Goal: Task Accomplishment & Management: Use online tool/utility

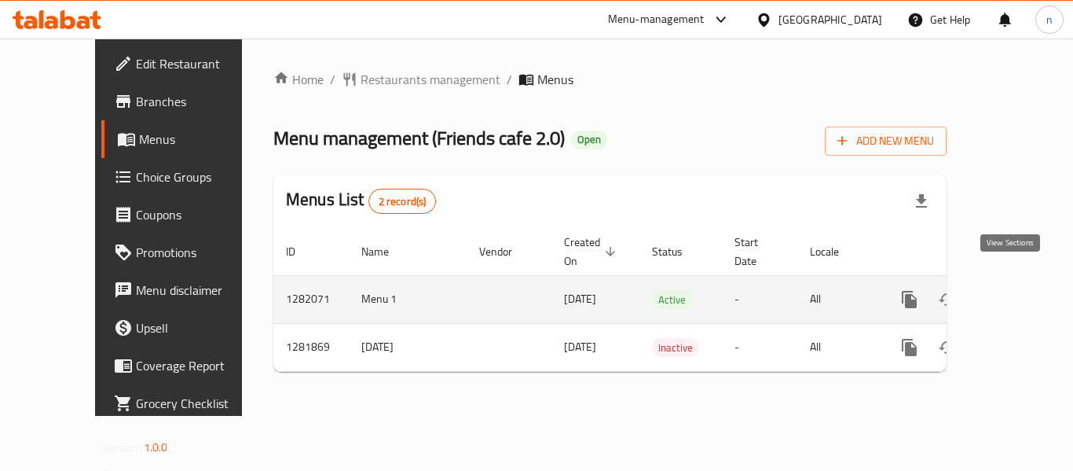
click at [1014, 290] on icon "enhanced table" at bounding box center [1023, 299] width 19 height 19
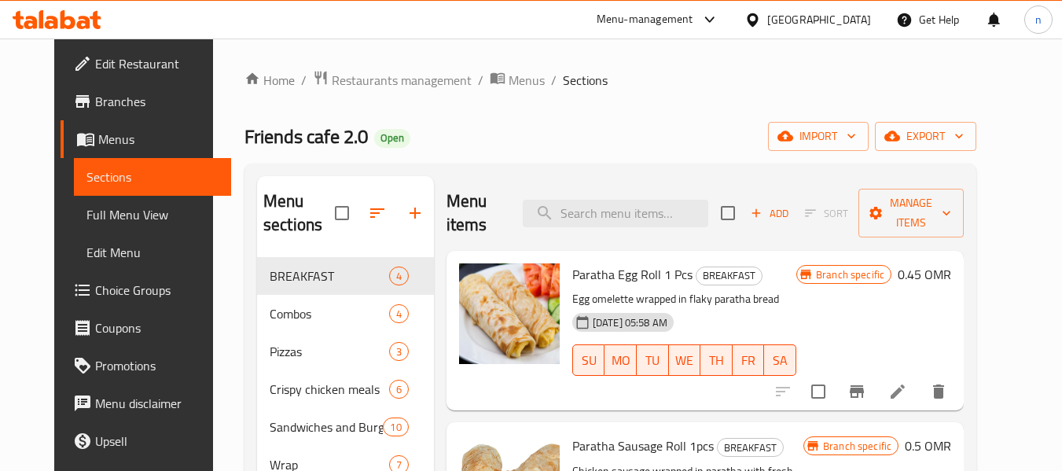
click at [95, 297] on span "Choice Groups" at bounding box center [157, 290] width 124 height 19
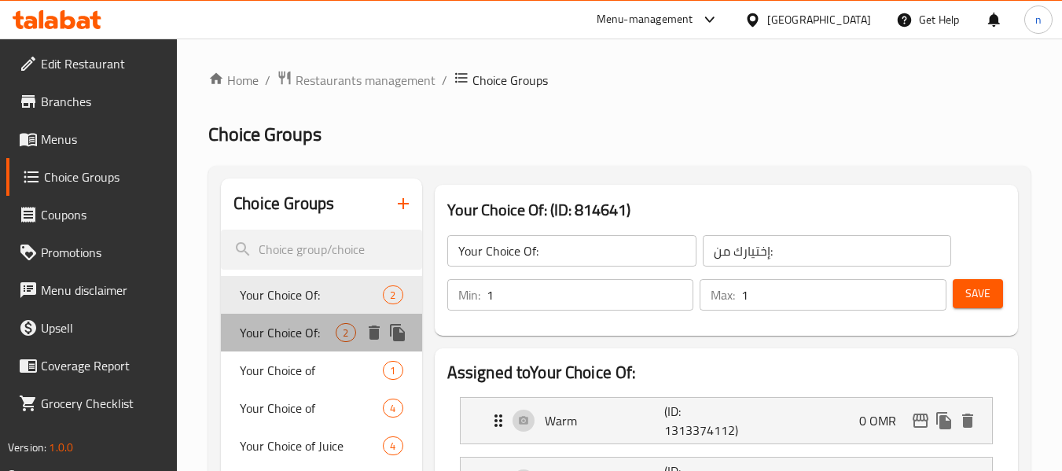
click at [306, 328] on span "Your Choice Of:" at bounding box center [288, 332] width 96 height 19
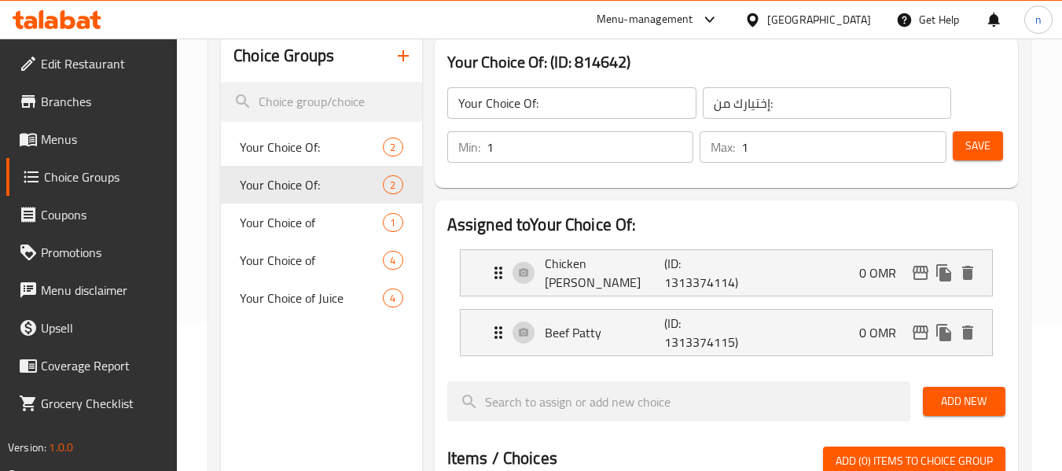
scroll to position [157, 0]
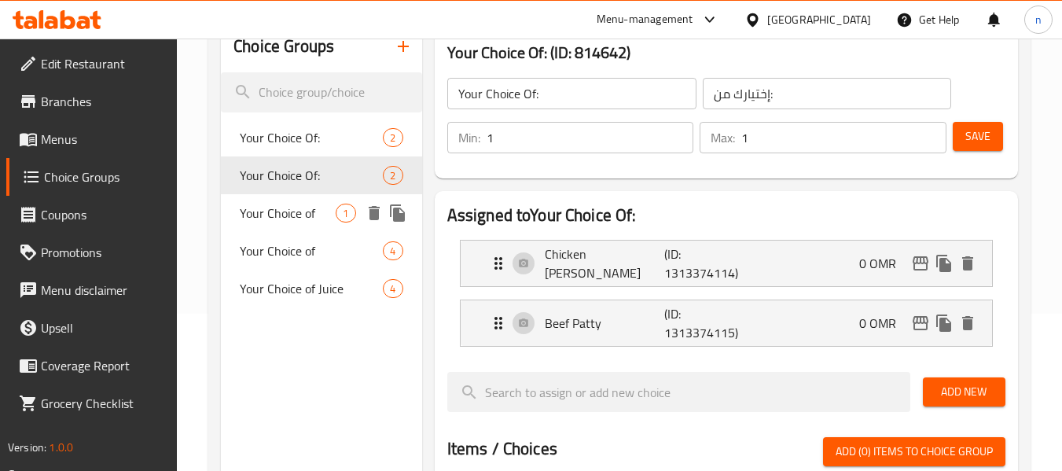
click at [272, 212] on span "Your Choice of" at bounding box center [288, 213] width 96 height 19
type input "Your Choice of"
type input "اختيارك من"
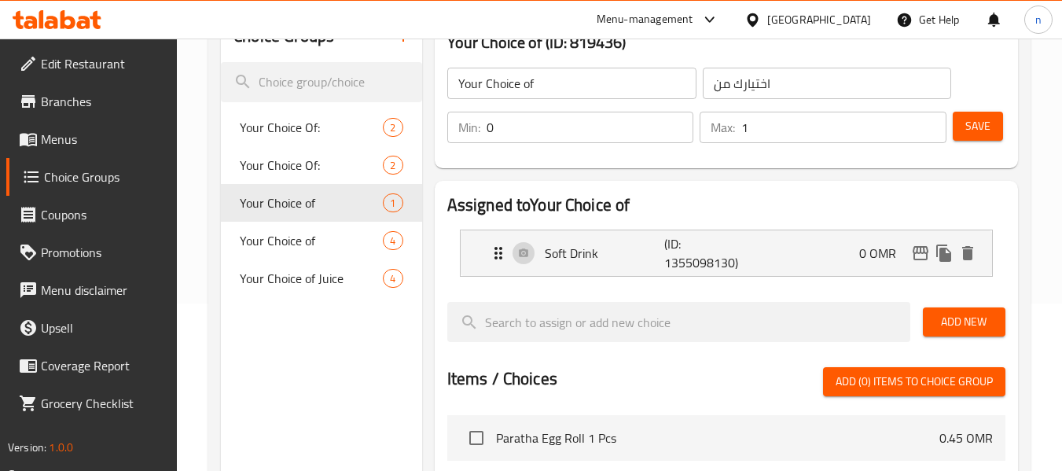
scroll to position [236, 0]
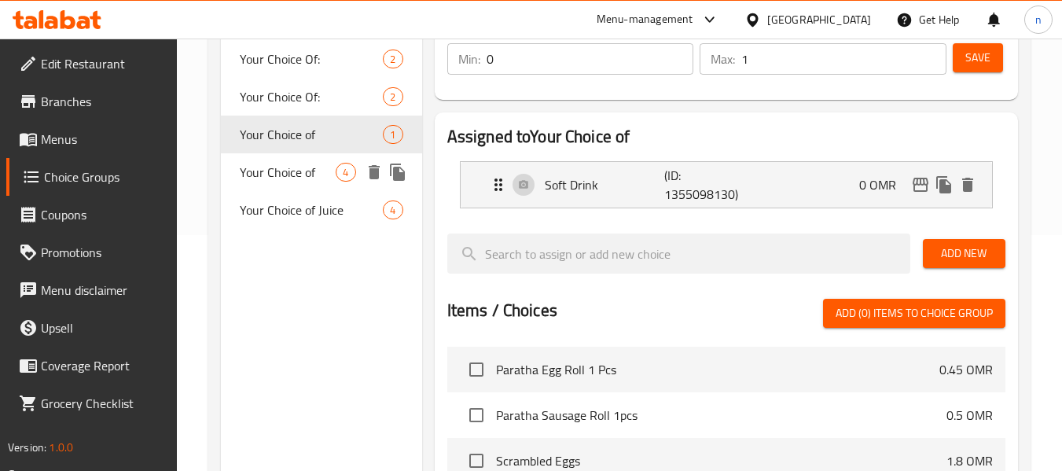
click at [297, 175] on span "Your Choice of" at bounding box center [288, 172] width 96 height 19
type input "1"
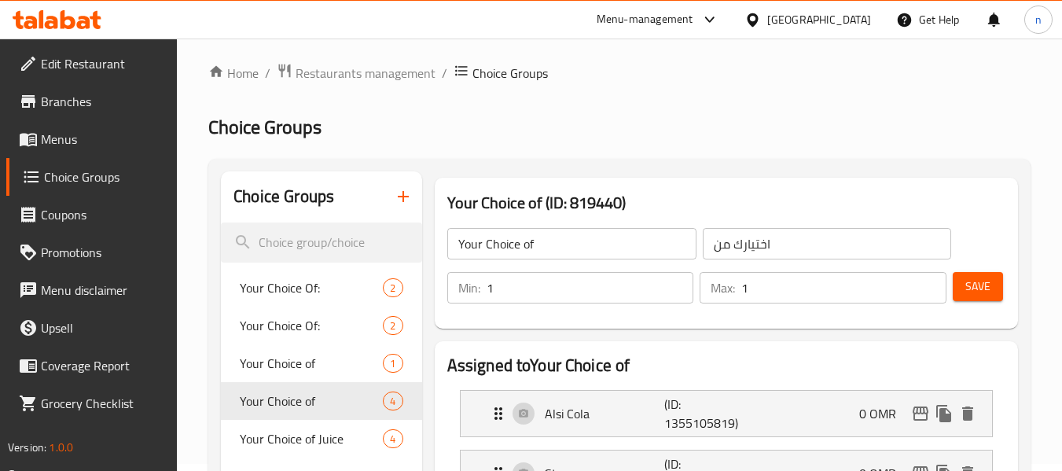
scroll to position [0, 0]
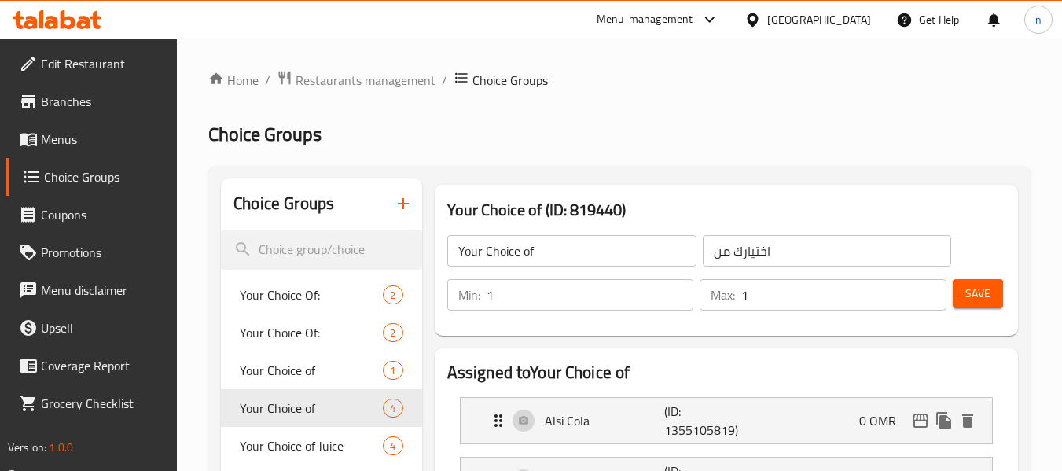
click at [240, 78] on link "Home" at bounding box center [233, 80] width 50 height 19
